Goal: Transaction & Acquisition: Purchase product/service

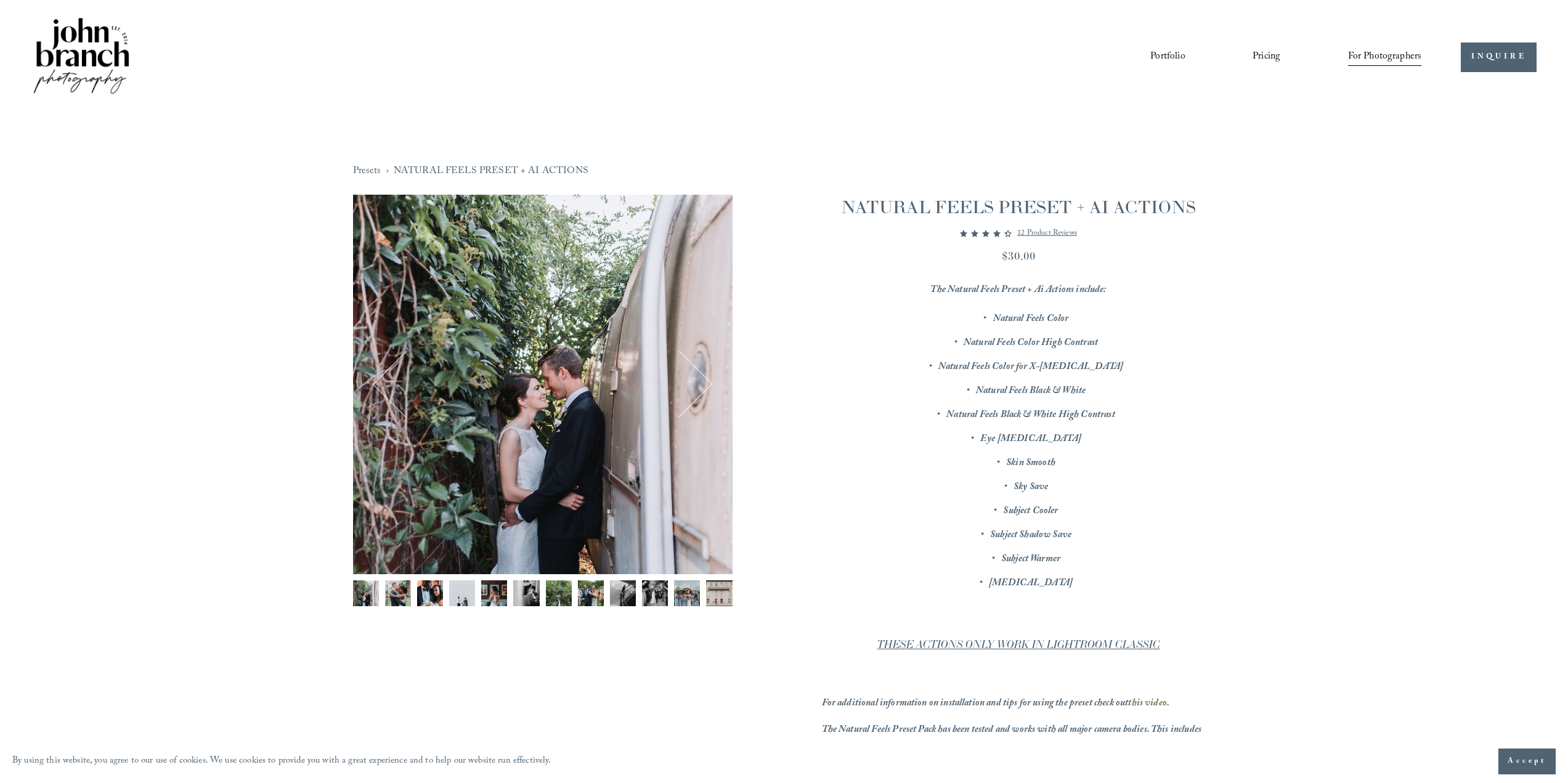
click at [593, 592] on img "Image 8 of 12" at bounding box center [591, 594] width 26 height 26
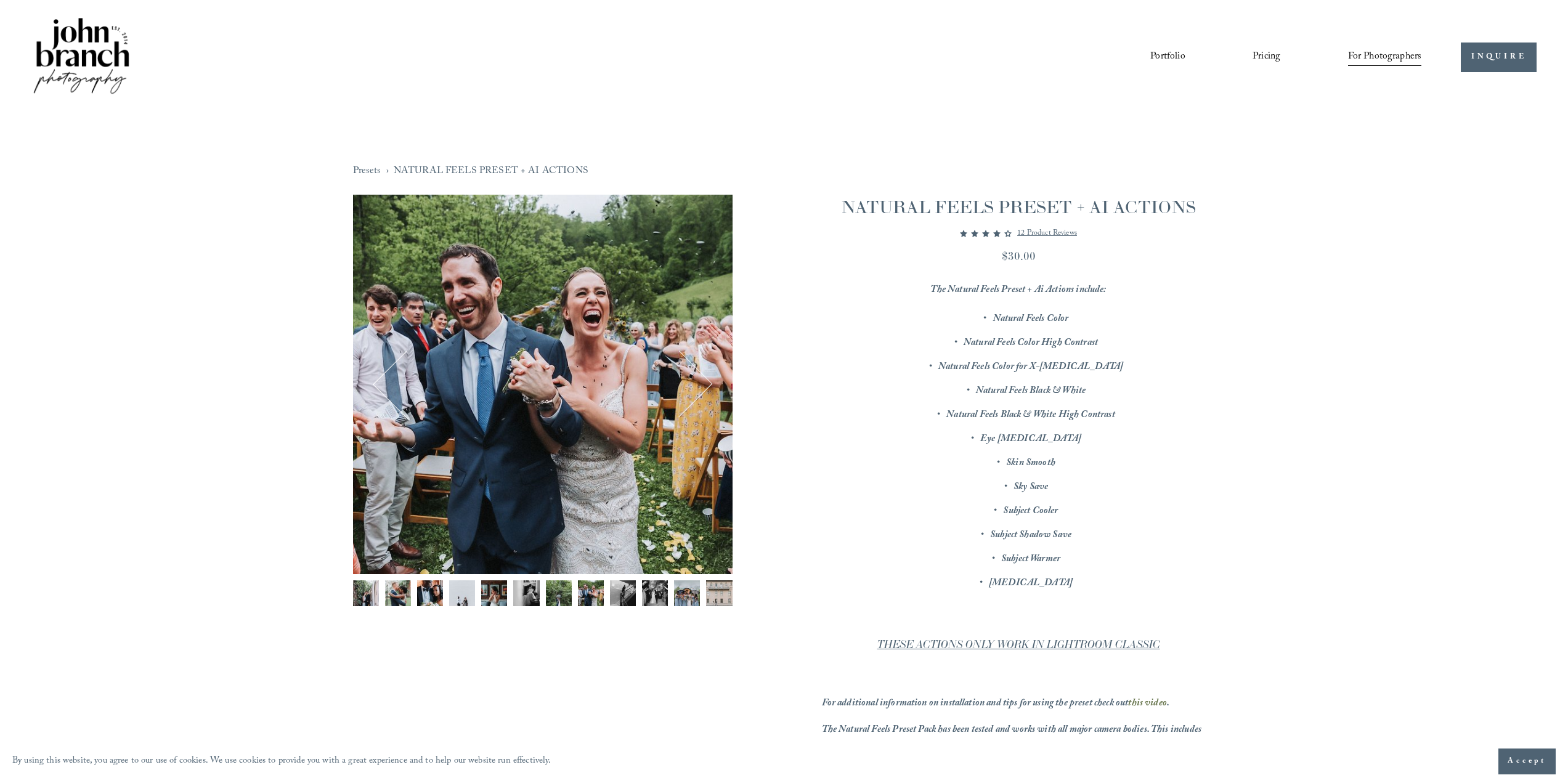
click at [615, 593] on img "Image 9 of 12" at bounding box center [623, 594] width 26 height 26
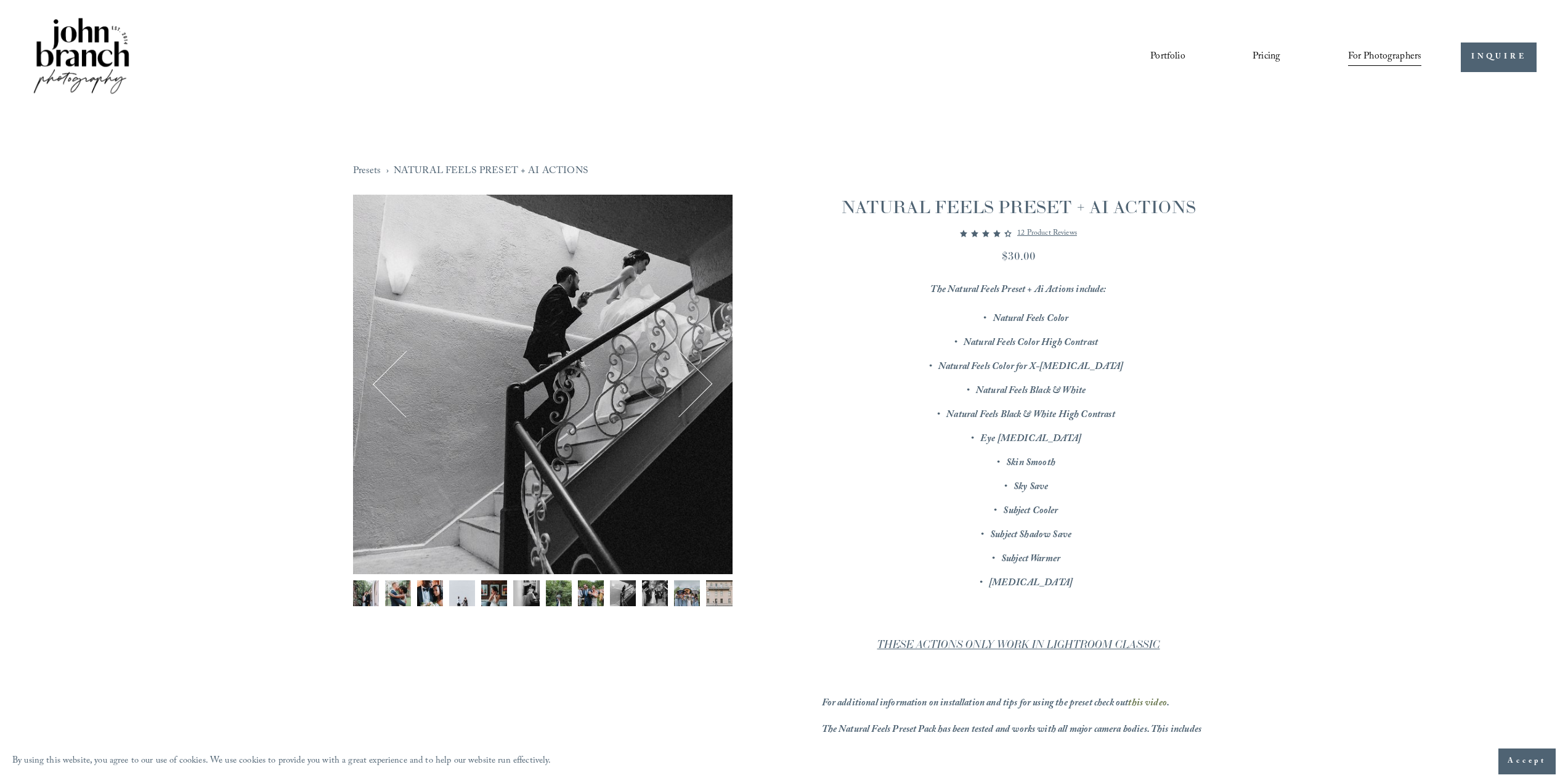
click at [654, 595] on img "Image 10 of 12" at bounding box center [655, 594] width 26 height 26
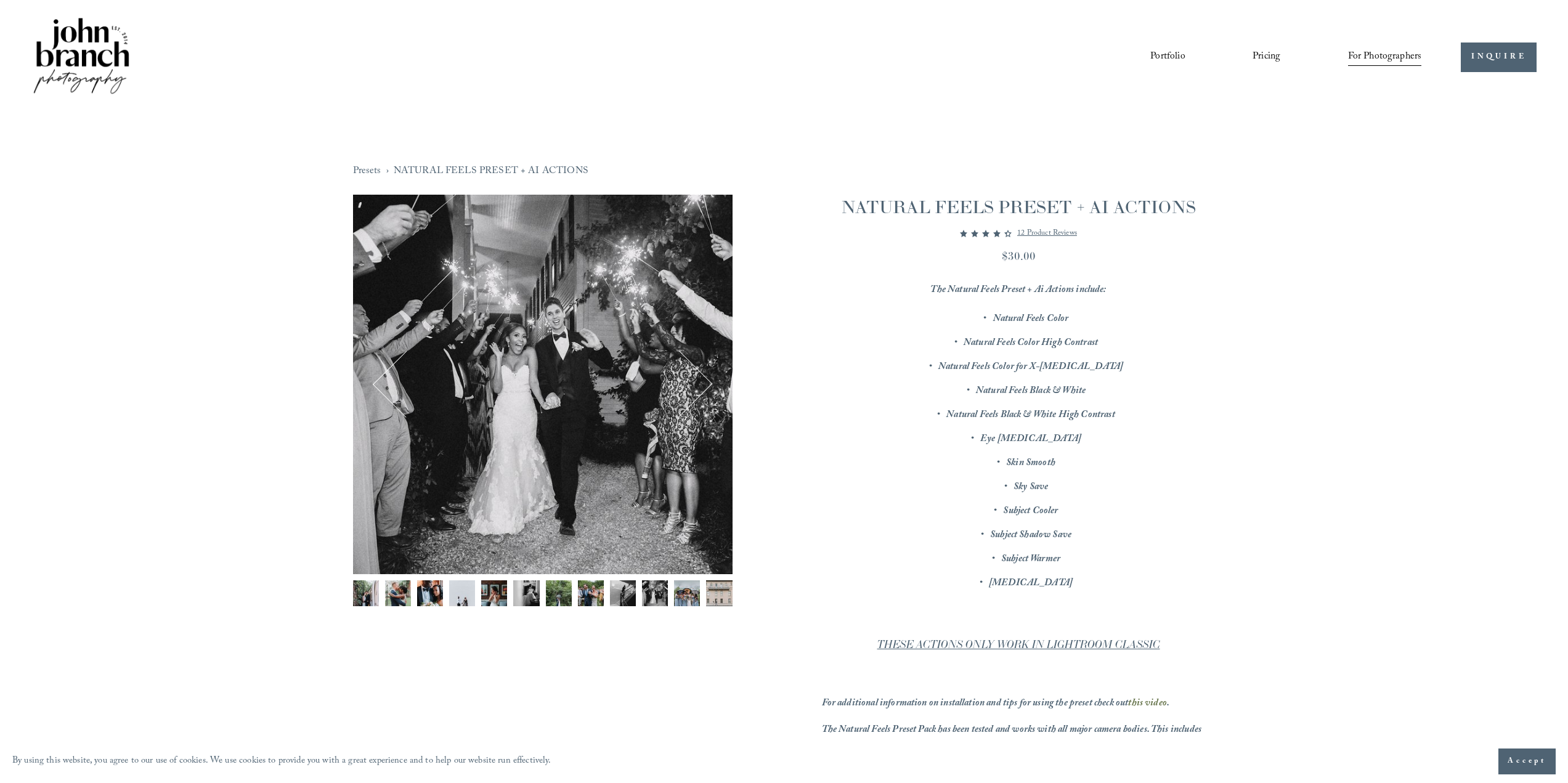
click at [678, 598] on img "Image 11 of 12" at bounding box center [687, 594] width 26 height 26
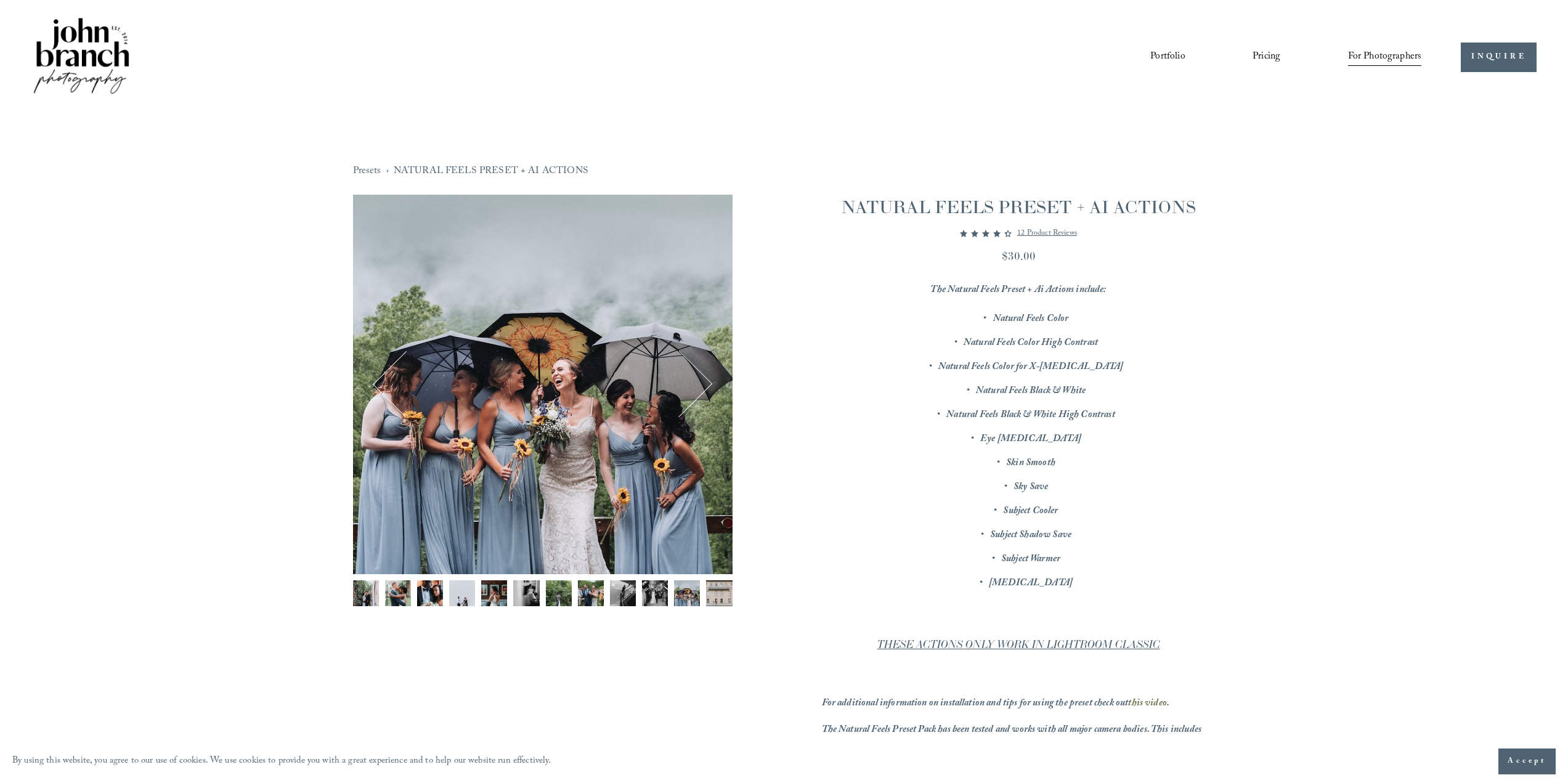
click at [499, 594] on img "Image 5 of 12" at bounding box center [494, 594] width 26 height 26
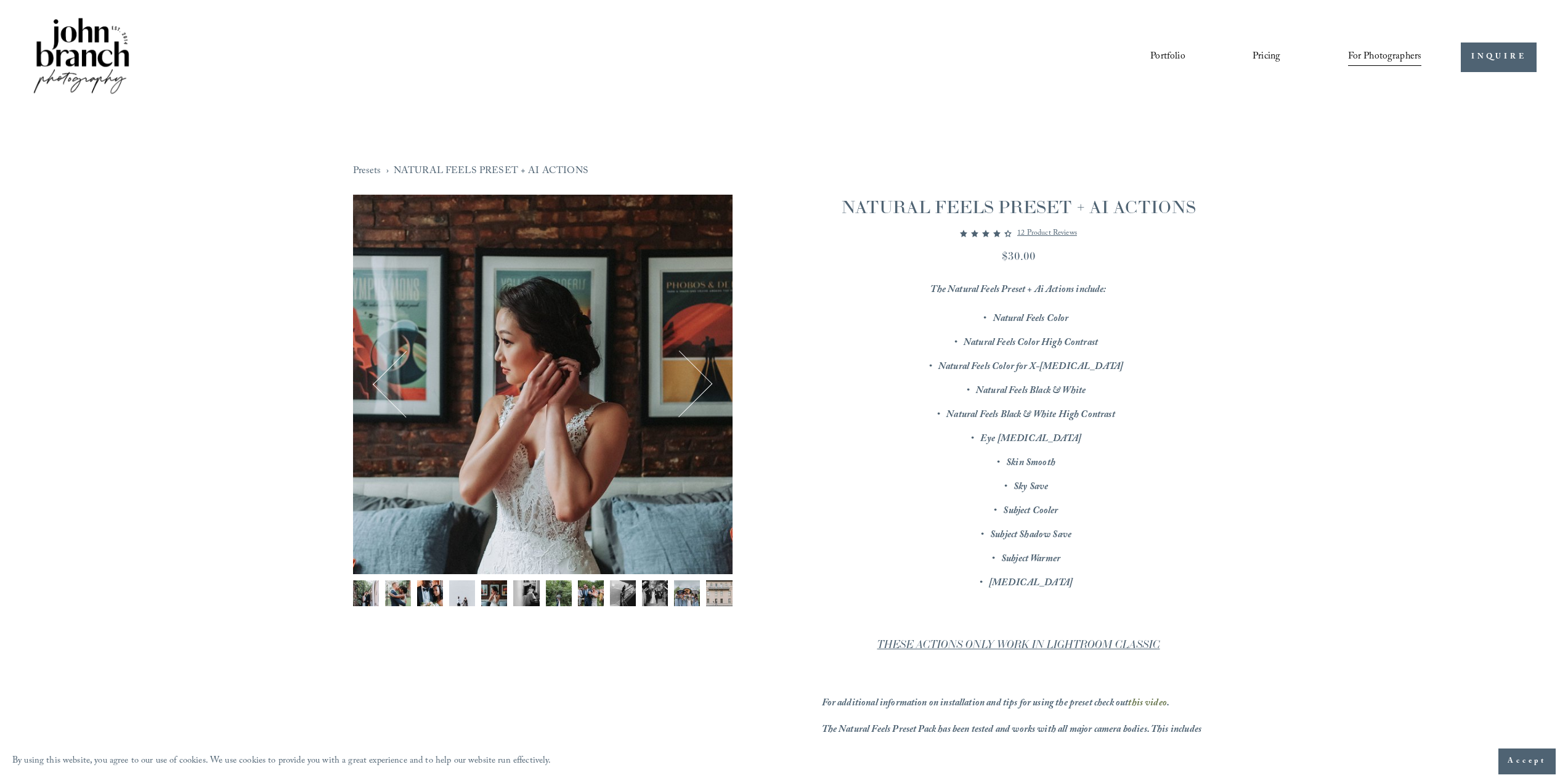
click at [457, 598] on img "Image 4 of 12" at bounding box center [462, 594] width 26 height 26
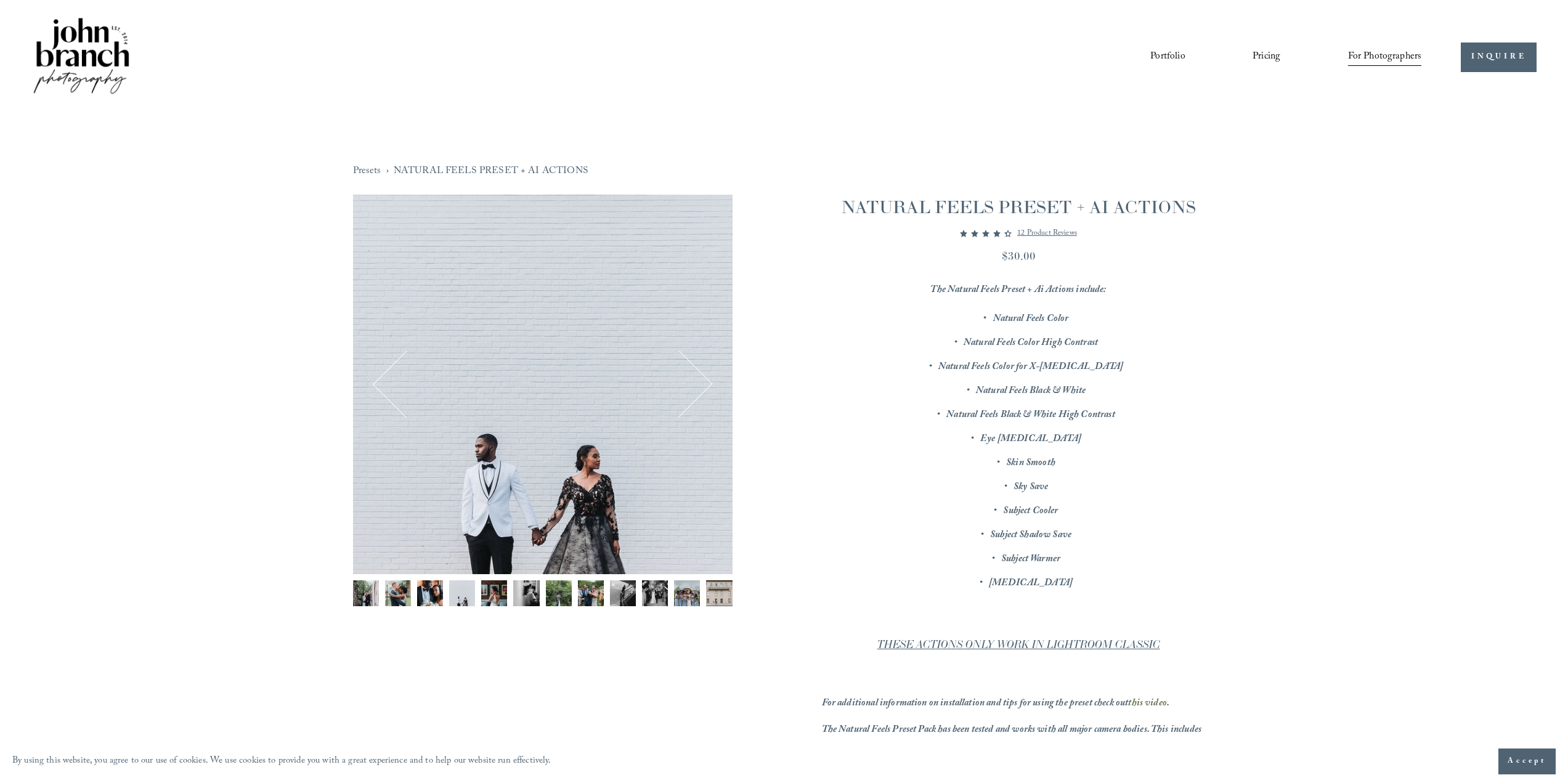
click at [422, 596] on img "Image 3 of 12" at bounding box center [430, 594] width 26 height 26
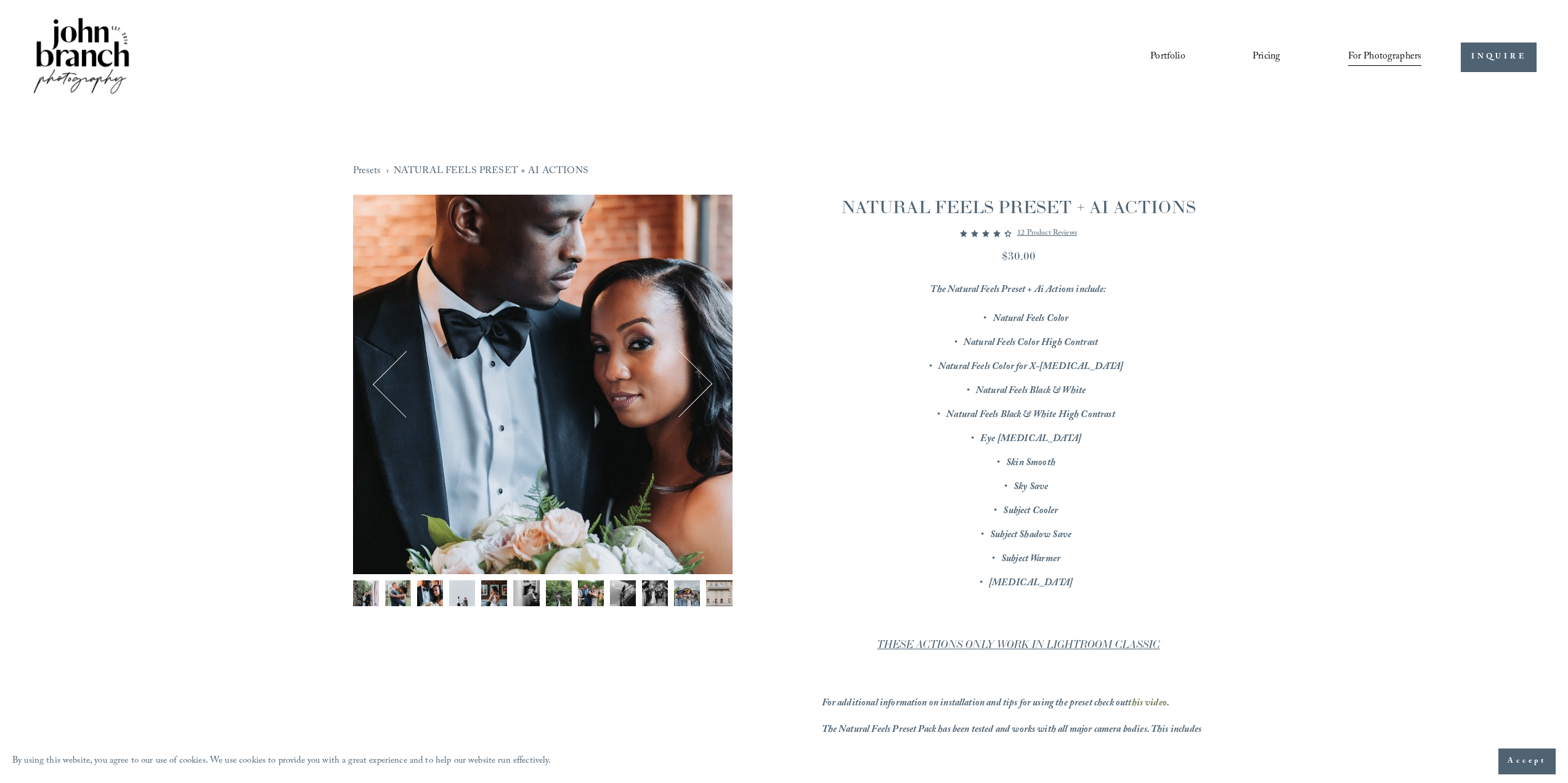
click at [394, 590] on img "Image 2 of 12" at bounding box center [398, 594] width 26 height 26
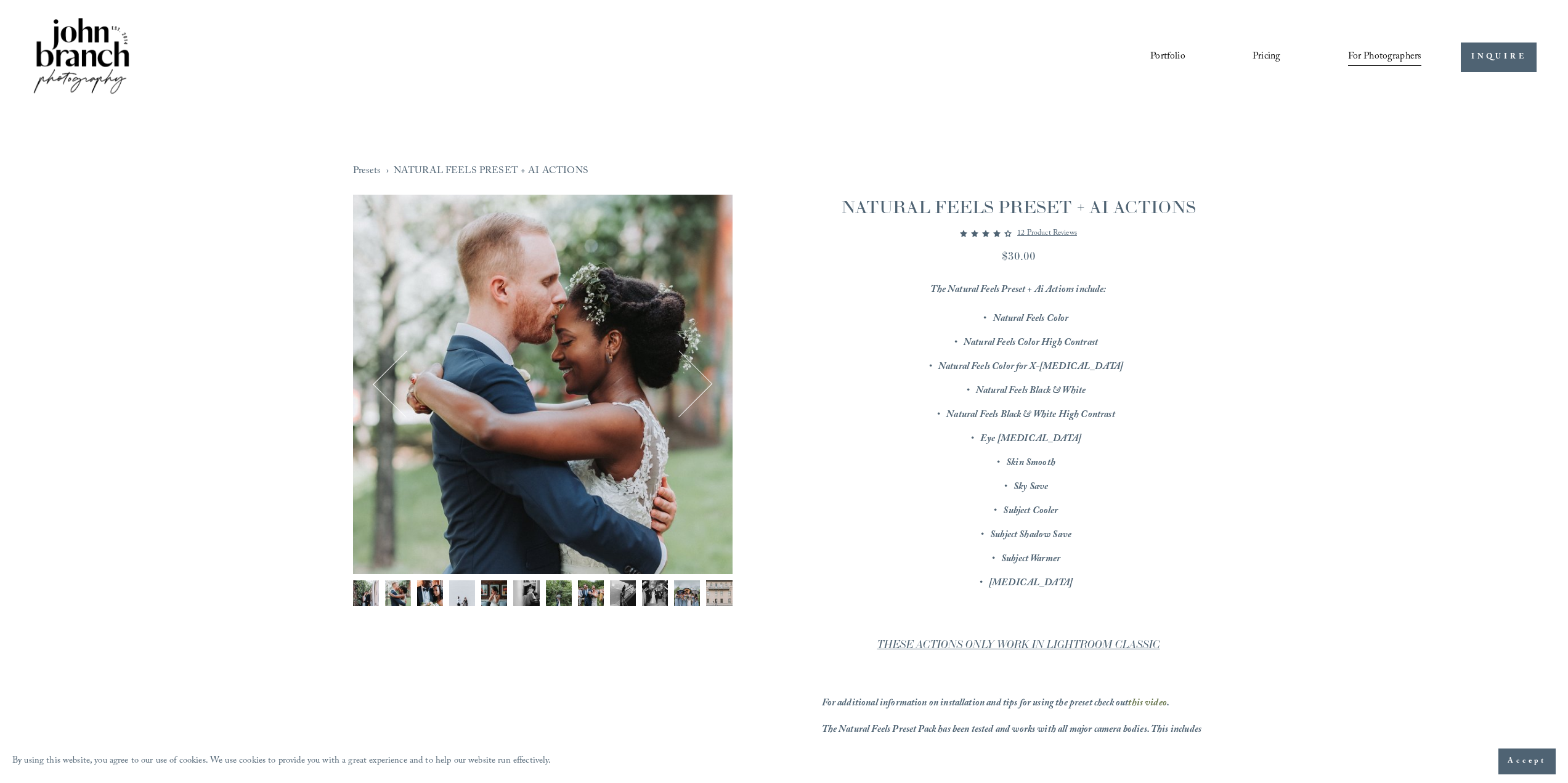
click at [368, 590] on img "Image 1 of 12" at bounding box center [366, 594] width 26 height 26
